Goal: Obtain resource: Obtain resource

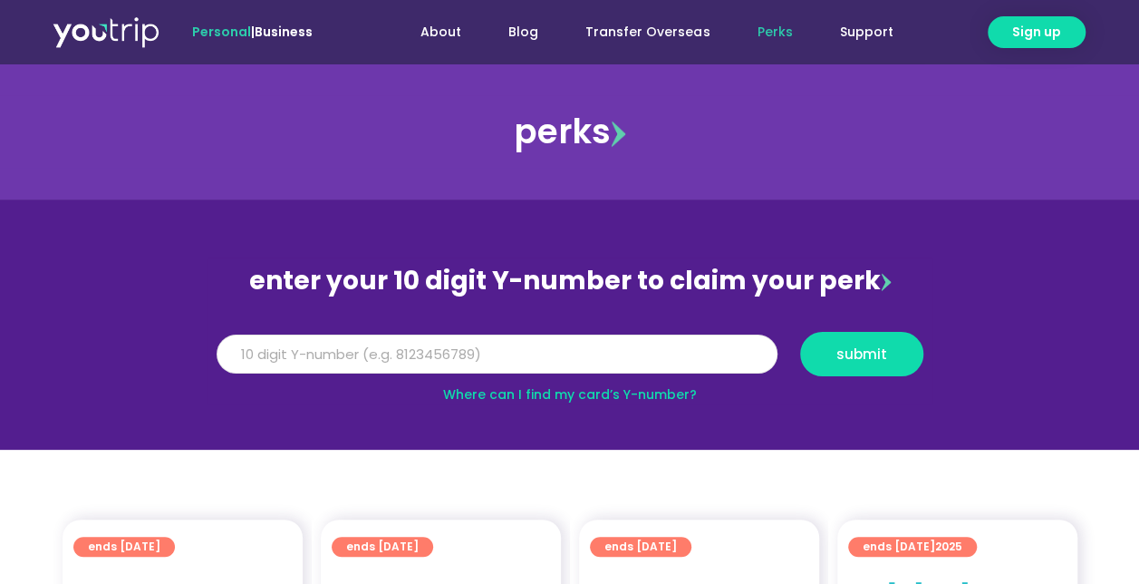
click at [274, 360] on input "Y Number" at bounding box center [497, 354] width 561 height 40
type input "5"
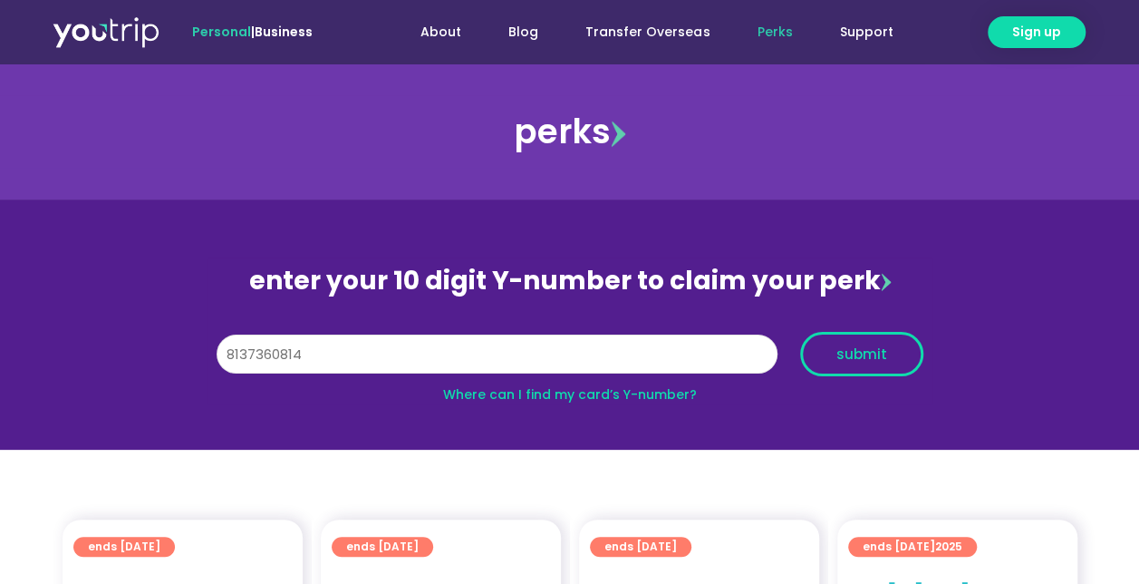
type input "8137360814"
click at [868, 339] on button "submit" at bounding box center [861, 354] width 123 height 44
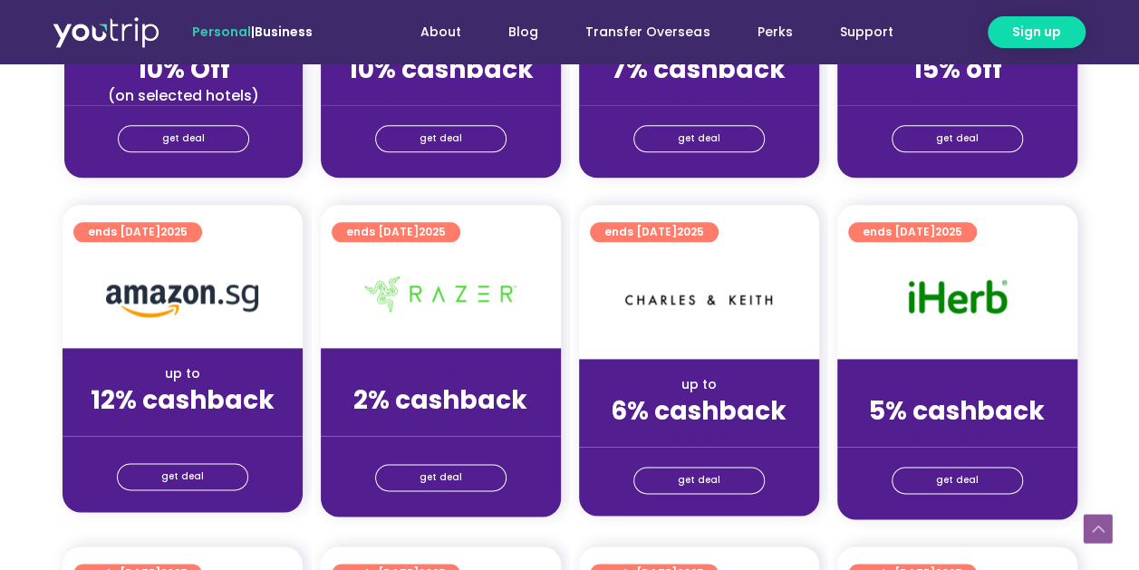
scroll to position [1087, 0]
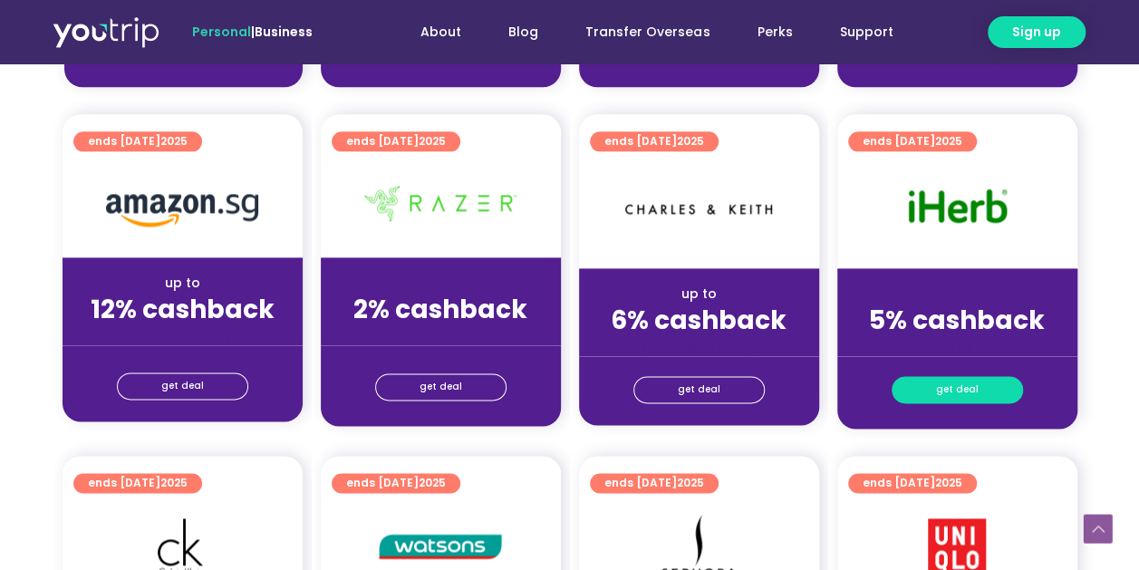
click at [964, 390] on span "get deal" at bounding box center [957, 389] width 43 height 25
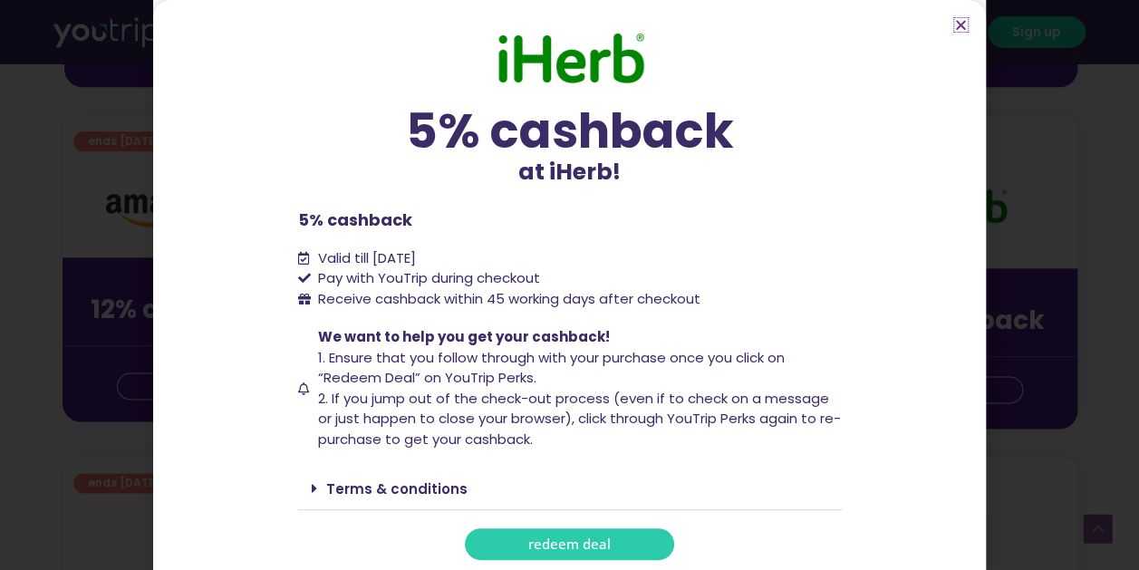
scroll to position [4, 0]
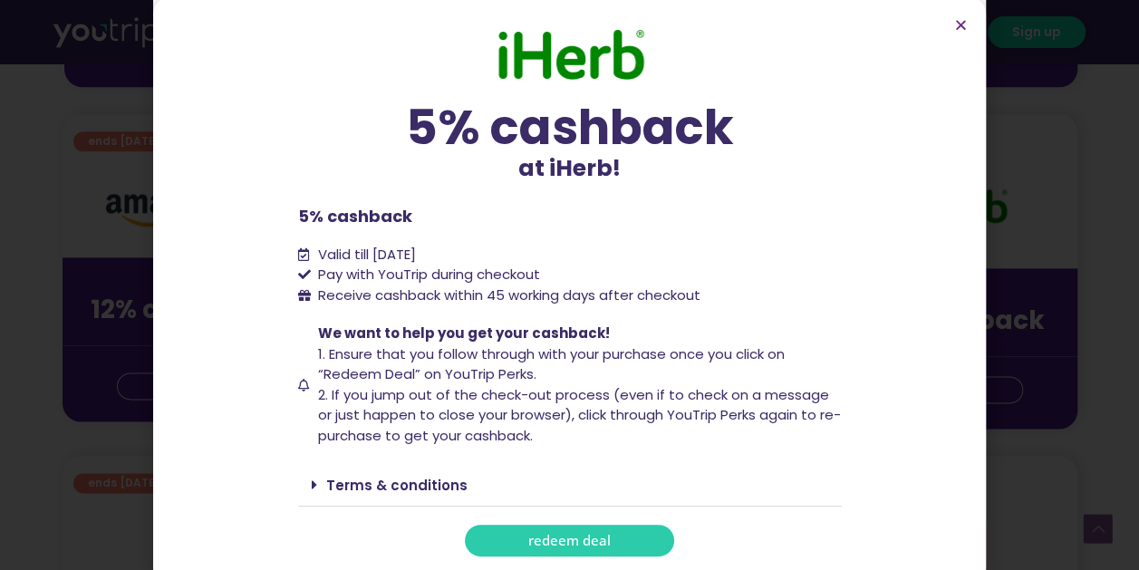
click at [566, 542] on span "redeem deal" at bounding box center [569, 541] width 82 height 14
